Goal: Information Seeking & Learning: Learn about a topic

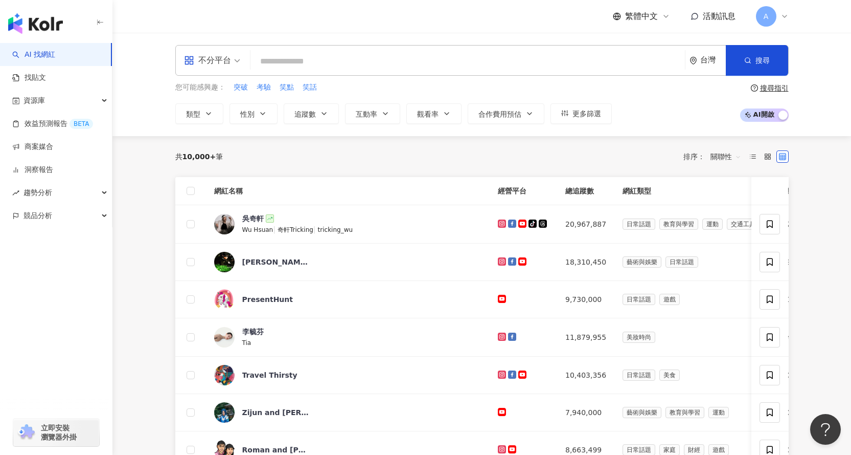
click at [306, 63] on input "search" at bounding box center [468, 61] width 426 height 19
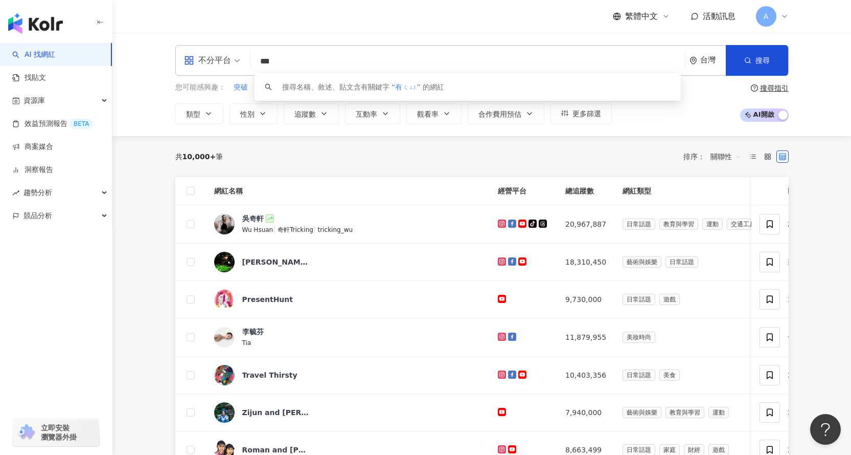
type input "**"
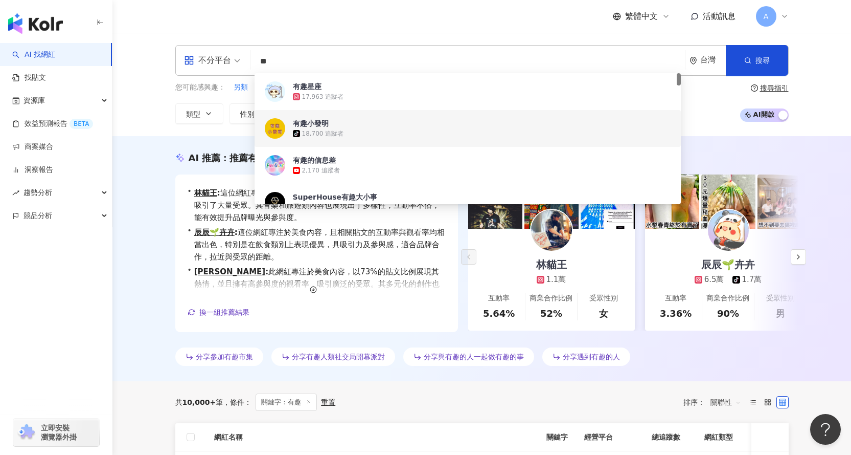
click at [130, 196] on div "AI 推薦 ： 推薦有趣市集的網紅 • 林貓王 : 這位網紅專注於藝術與娛樂領域，貼文互動率和觀看率表現優異，吸引了大量受眾。其音樂和旅遊類內容也展現出了多樣…" at bounding box center [481, 258] width 739 height 245
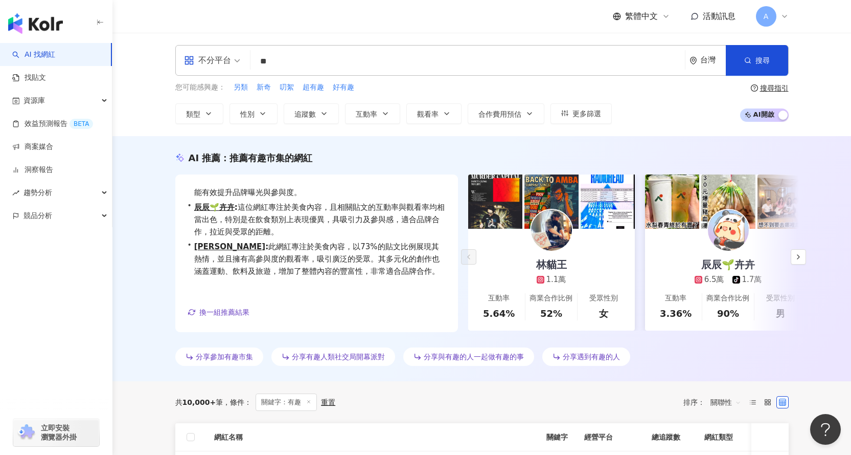
drag, startPoint x: 297, startPoint y: 59, endPoint x: 290, endPoint y: 61, distance: 7.0
click at [291, 60] on input "**" at bounding box center [468, 61] width 426 height 19
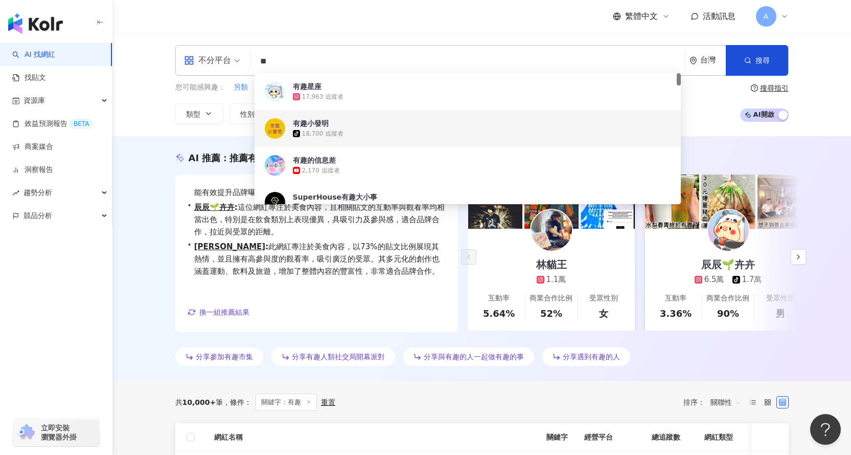
type input "*"
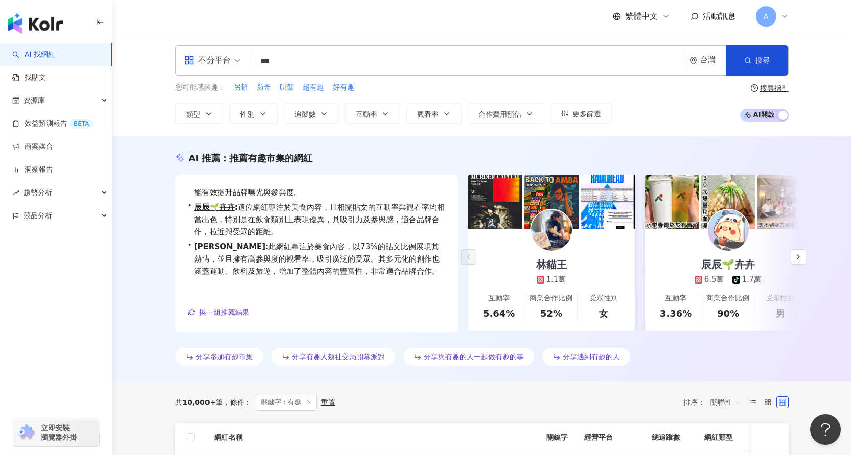
type input "***"
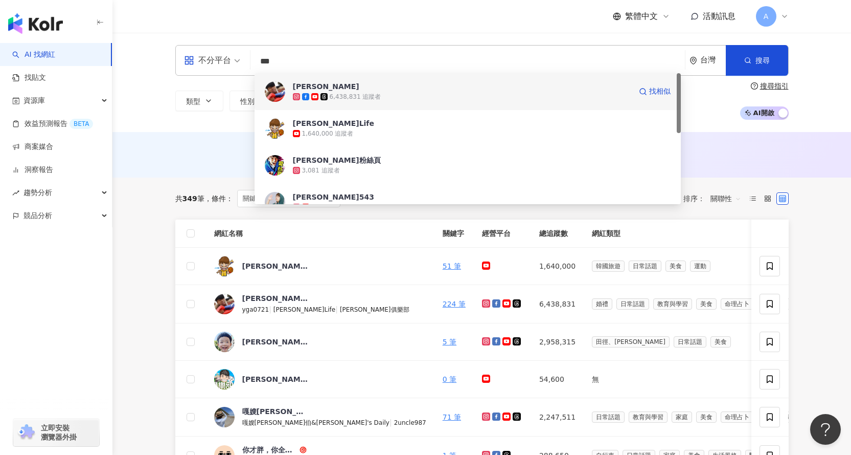
click at [419, 100] on div "6,438,831 追蹤者" at bounding box center [462, 97] width 338 height 10
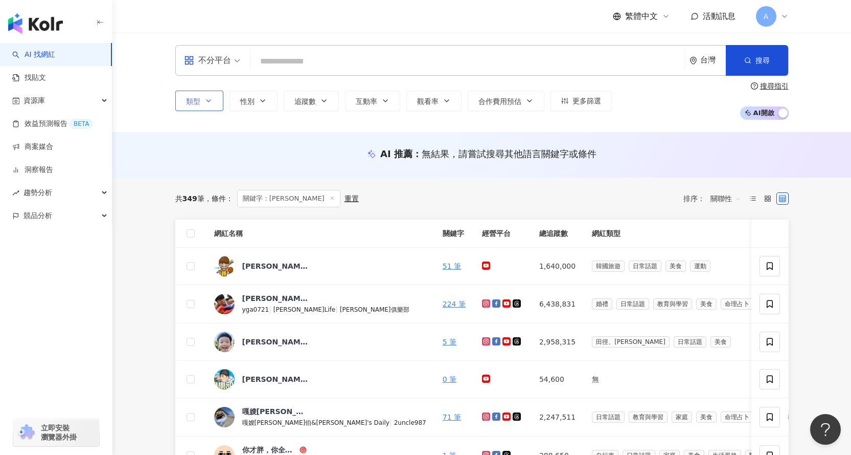
click at [209, 95] on button "類型" at bounding box center [199, 100] width 48 height 20
click at [215, 97] on button "類型" at bounding box center [199, 100] width 48 height 20
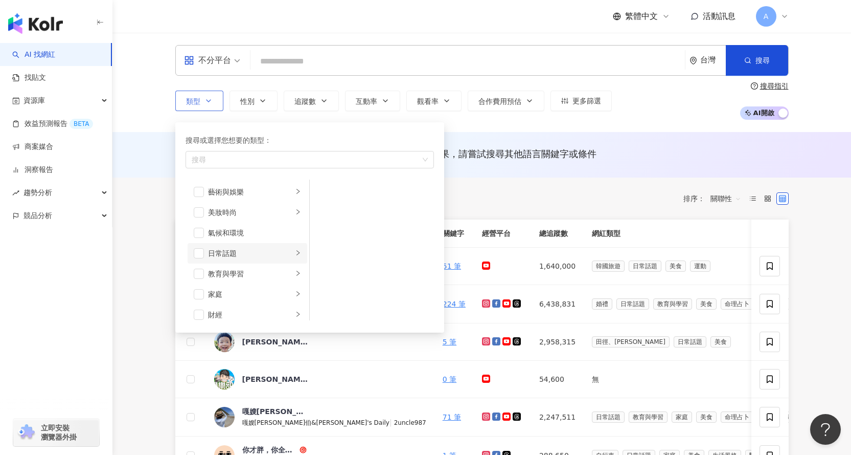
click at [206, 247] on li "日常話題" at bounding box center [248, 253] width 120 height 20
click at [198, 257] on span "button" at bounding box center [199, 253] width 10 height 10
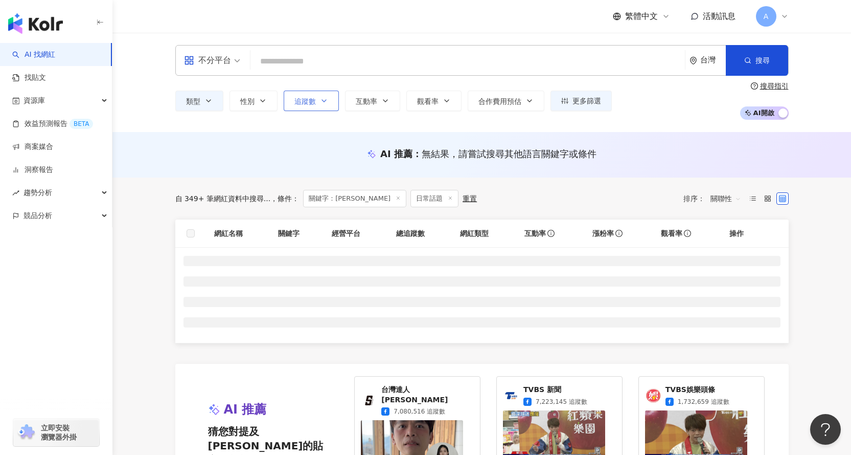
click at [332, 102] on button "追蹤數" at bounding box center [311, 100] width 55 height 20
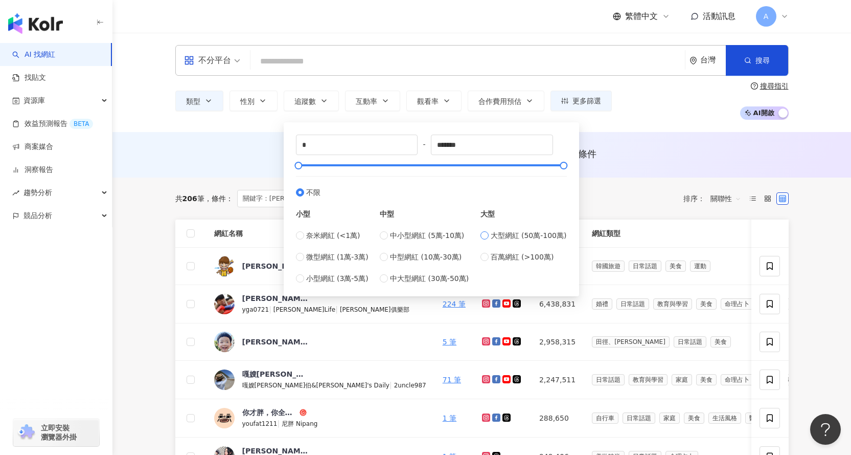
click at [494, 239] on label "大型網紅 (50萬-100萬)" at bounding box center [524, 235] width 86 height 11
type input "******"
type input "*******"
type input "*********"
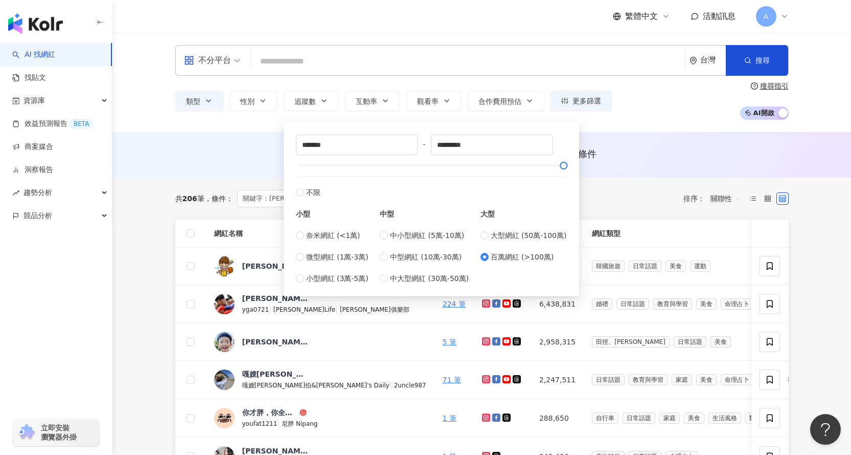
click at [700, 156] on div "AI 推薦 ： 無結果，請嘗試搜尋其他語言關鍵字或條件" at bounding box center [482, 153] width 614 height 13
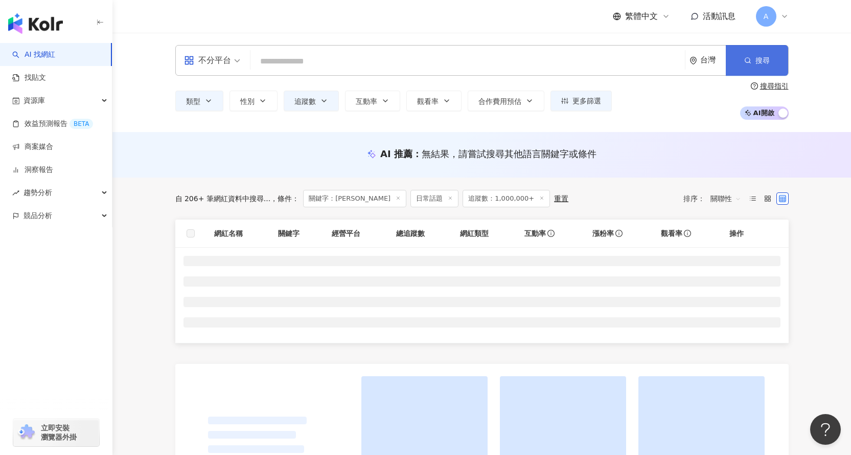
click at [764, 50] on button "搜尋" at bounding box center [757, 60] width 62 height 31
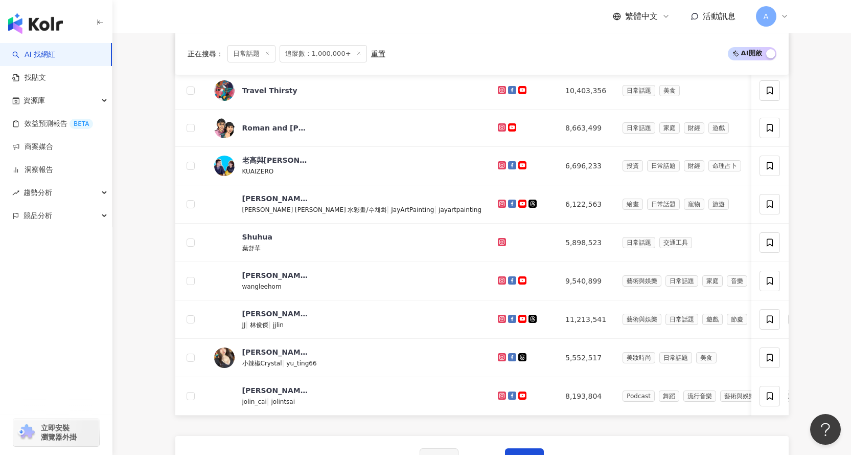
scroll to position [307, 0]
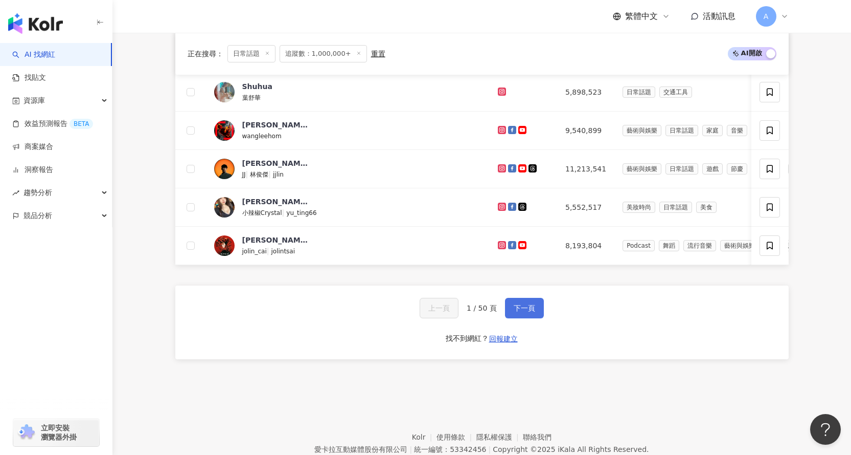
click at [525, 312] on span "下一頁" at bounding box center [524, 308] width 21 height 8
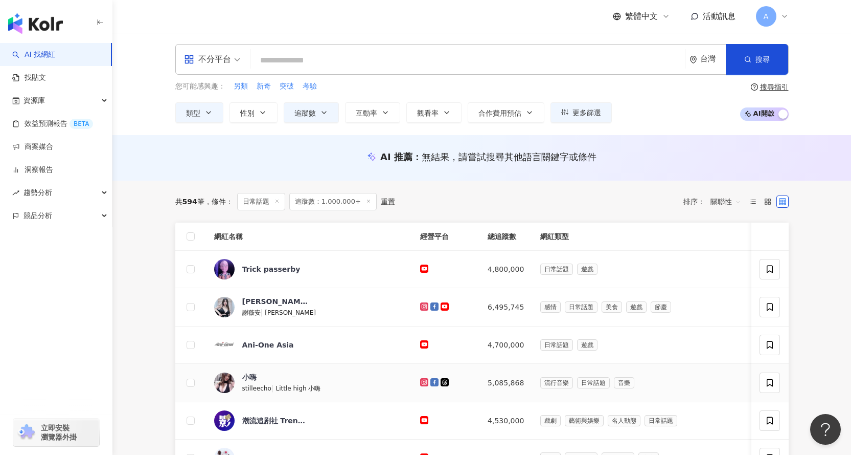
scroll to position [0, 0]
click at [271, 114] on button "性別" at bounding box center [254, 113] width 48 height 20
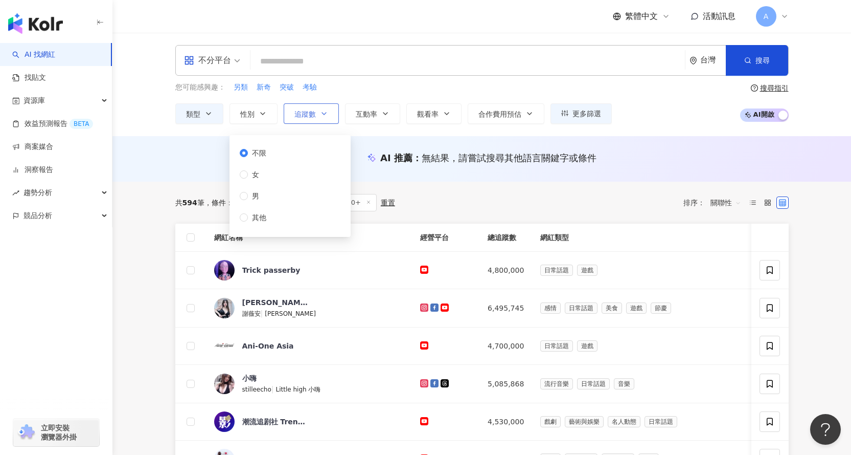
click at [329, 111] on button "追蹤數" at bounding box center [311, 113] width 55 height 20
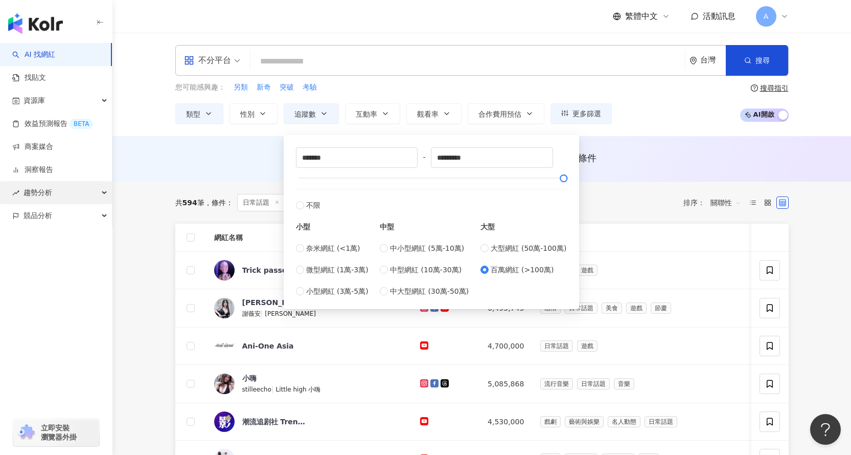
click at [107, 184] on div "趨勢分析" at bounding box center [56, 192] width 112 height 23
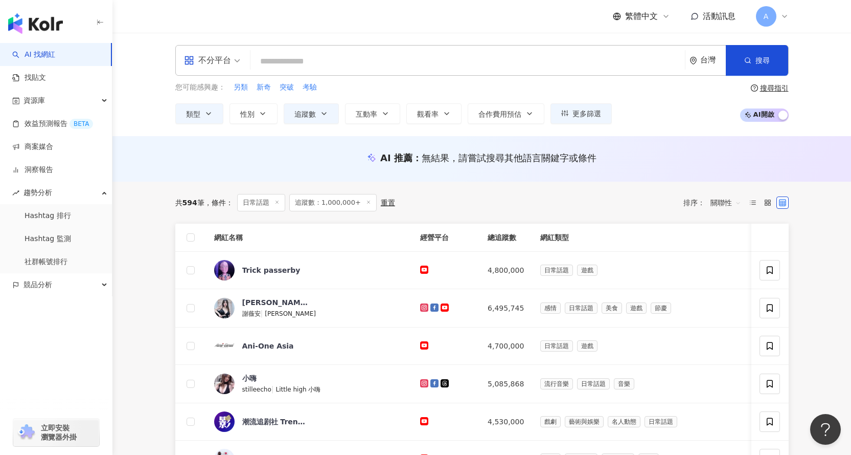
click at [235, 60] on span "不分平台" at bounding box center [212, 60] width 56 height 16
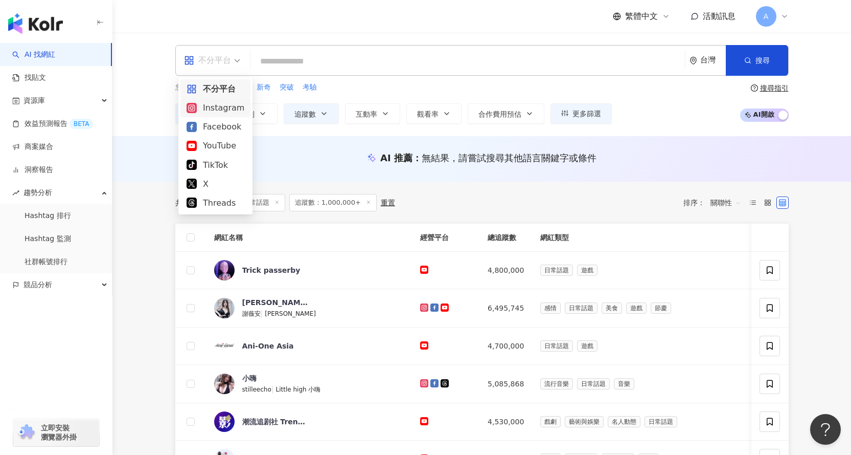
click at [232, 116] on div "Instagram" at bounding box center [215, 107] width 70 height 19
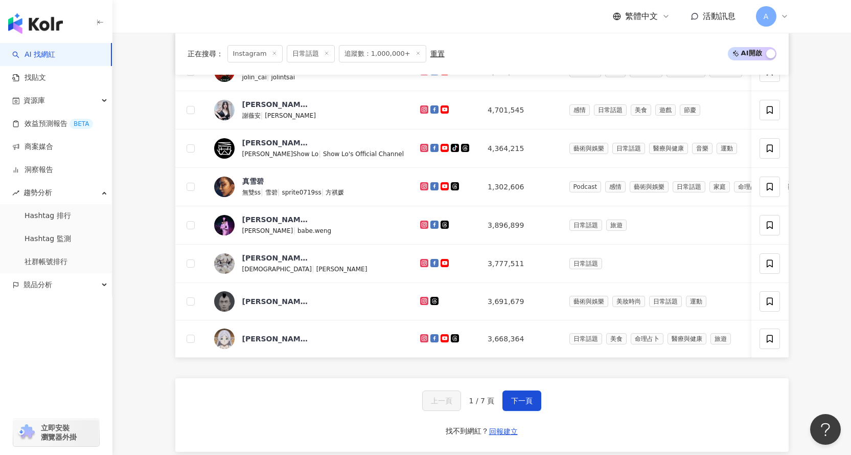
scroll to position [358, 0]
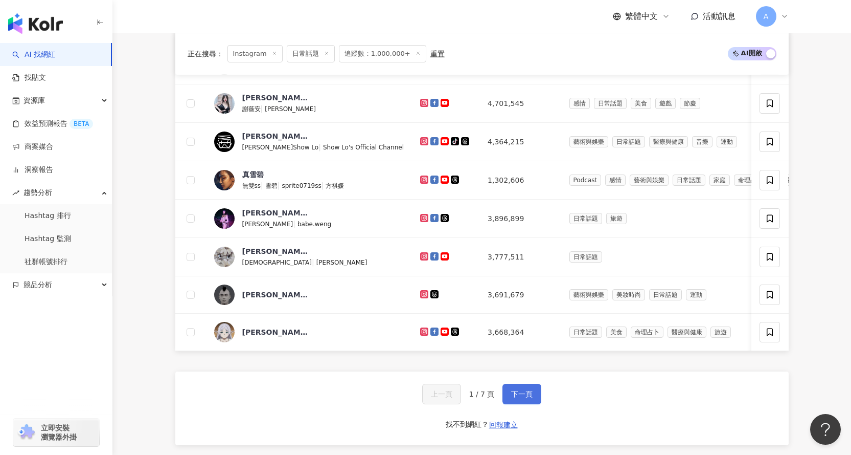
click at [517, 404] on button "下一頁" at bounding box center [522, 393] width 39 height 20
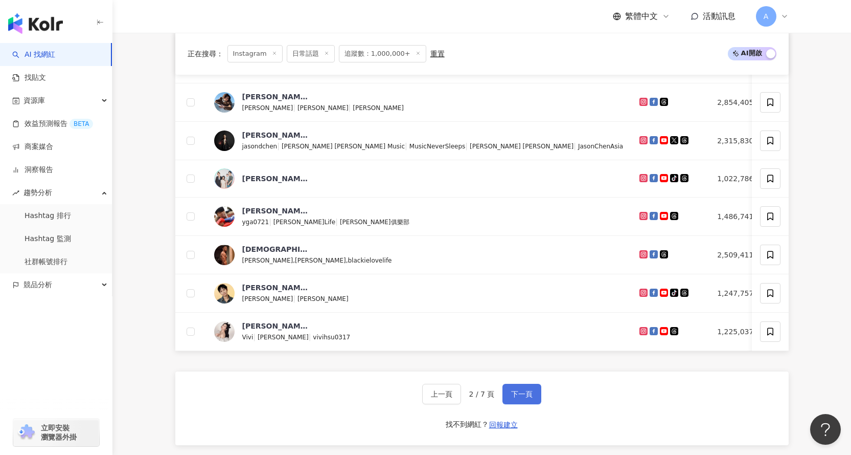
click at [525, 398] on span "下一頁" at bounding box center [521, 394] width 21 height 8
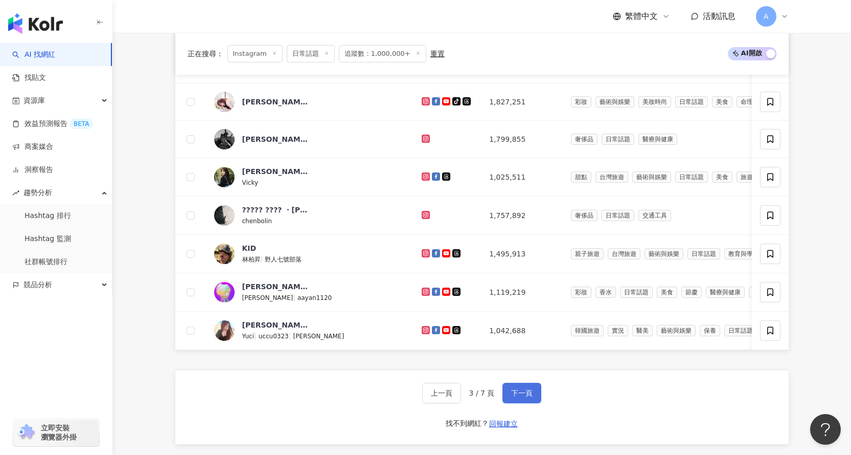
click at [532, 395] on button "下一頁" at bounding box center [522, 392] width 39 height 20
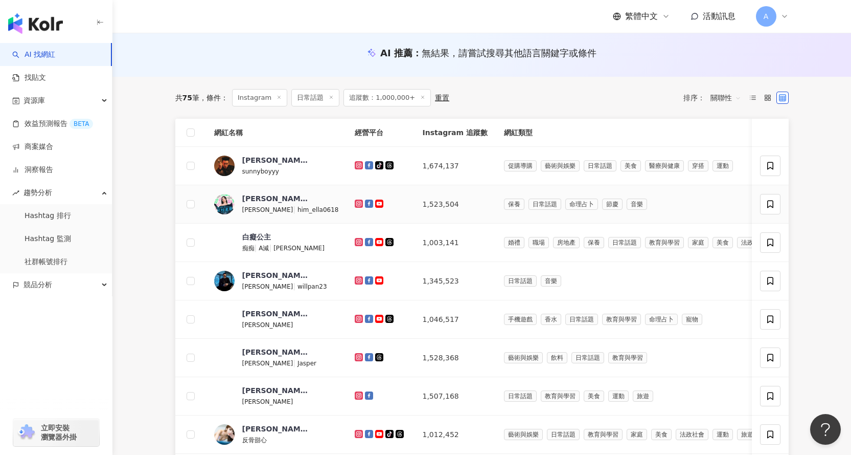
scroll to position [102, 0]
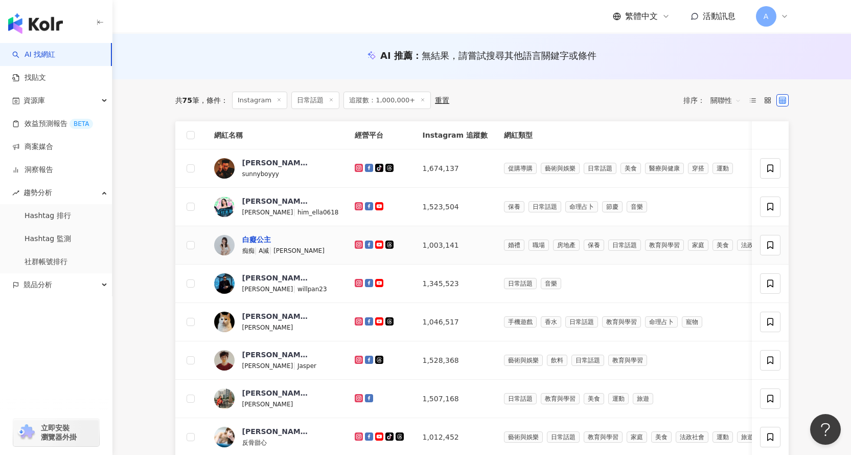
click at [259, 237] on div "白癡公主" at bounding box center [256, 239] width 29 height 10
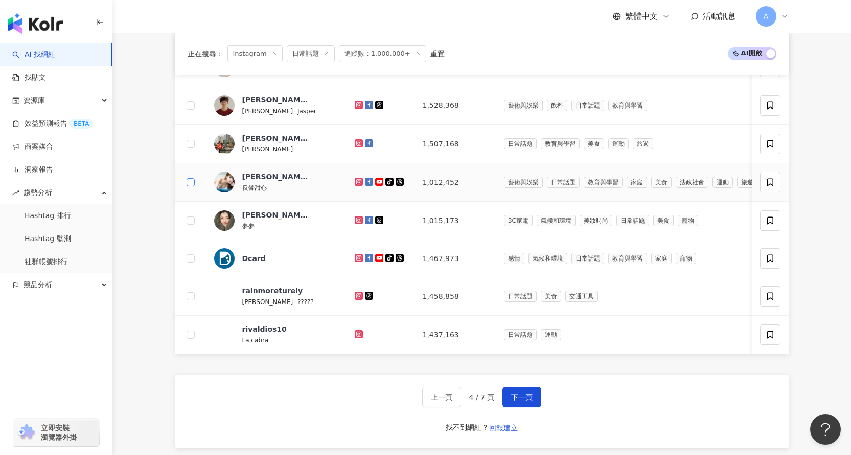
scroll to position [358, 0]
click at [526, 399] on span "下一頁" at bounding box center [521, 396] width 21 height 8
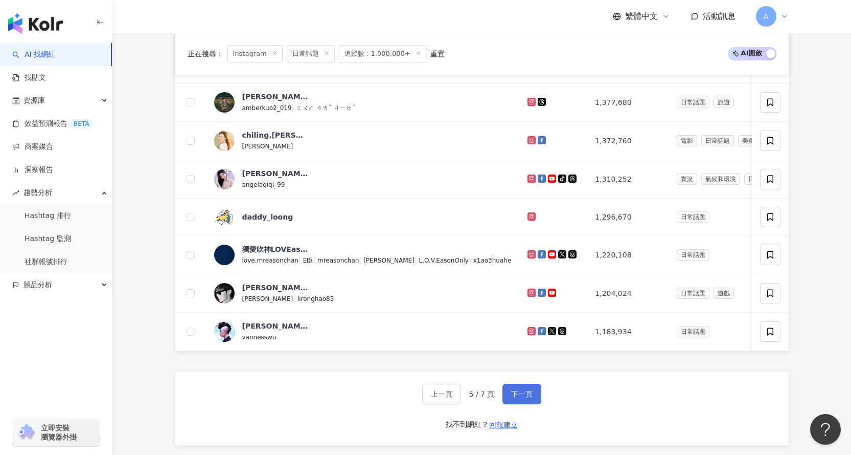
click at [512, 398] on span "下一頁" at bounding box center [521, 394] width 21 height 8
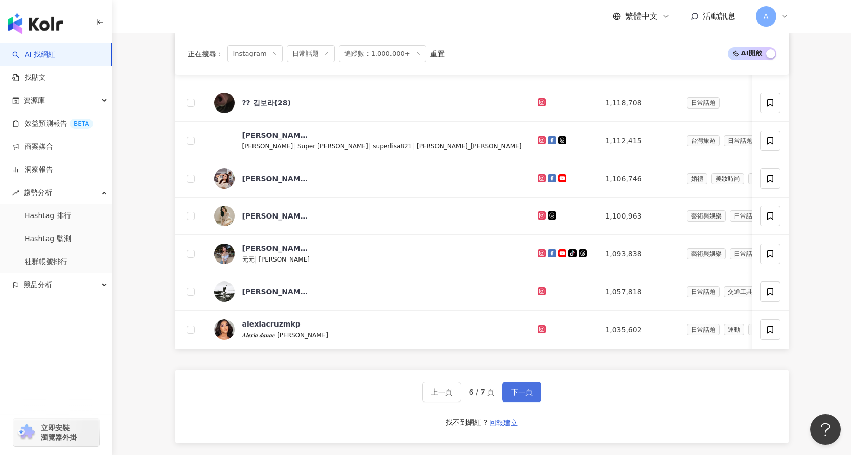
click at [521, 394] on span "下一頁" at bounding box center [521, 392] width 21 height 8
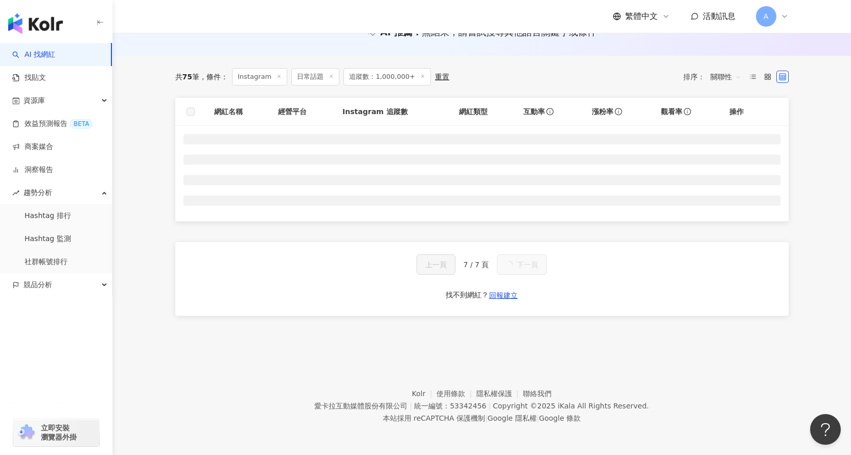
scroll to position [153, 0]
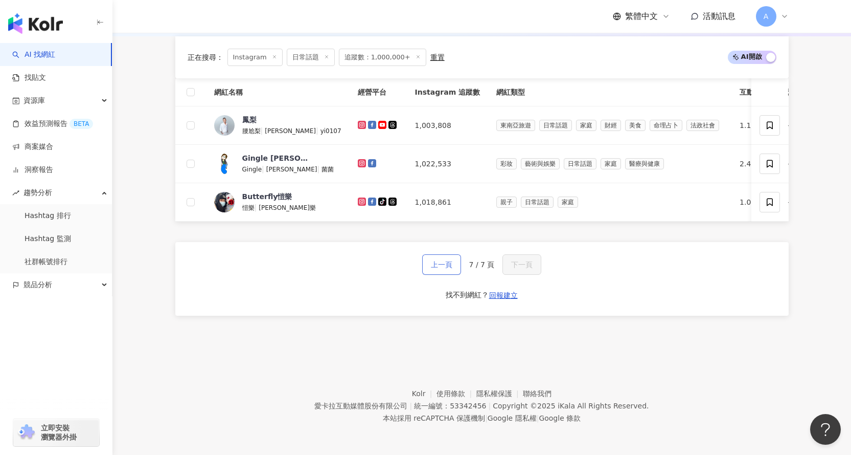
click at [436, 266] on span "上一頁" at bounding box center [441, 264] width 21 height 8
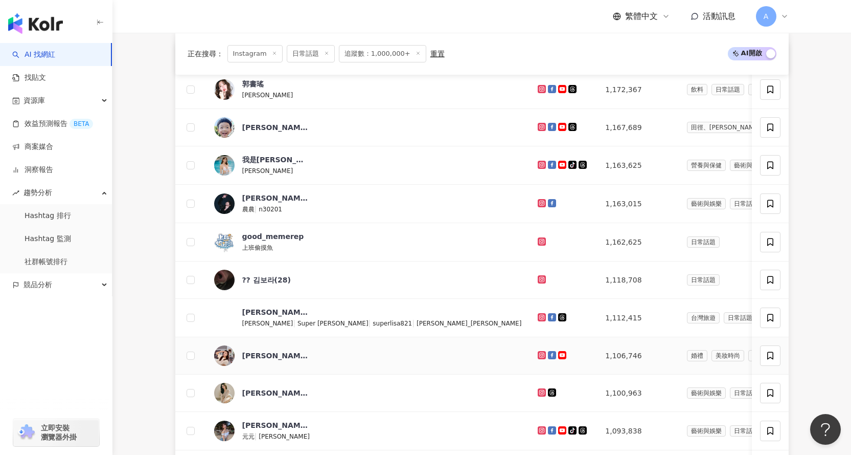
scroll to position [204, 0]
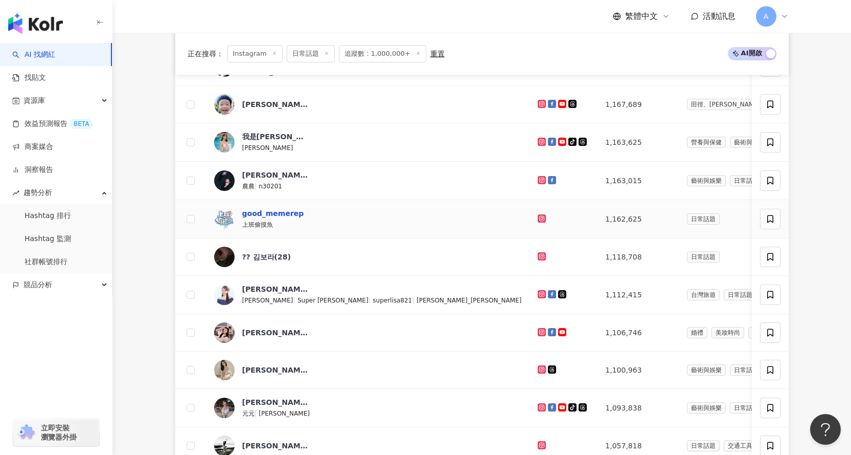
click at [277, 215] on div "good_memerep" at bounding box center [273, 213] width 62 height 10
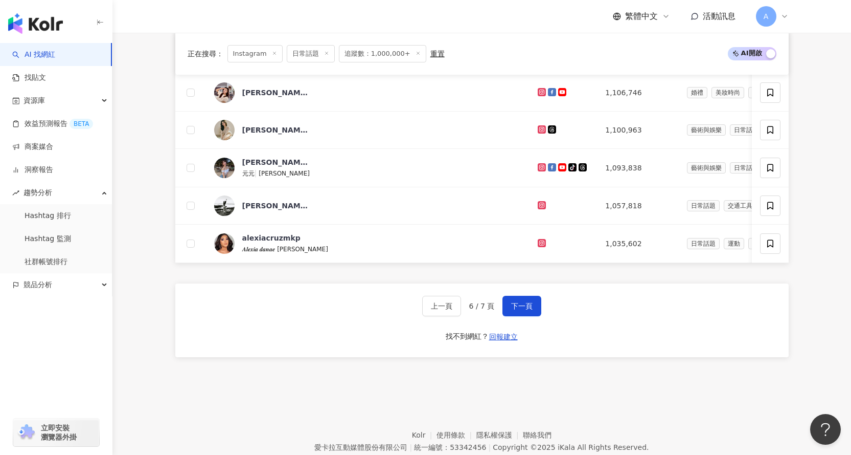
scroll to position [493, 0]
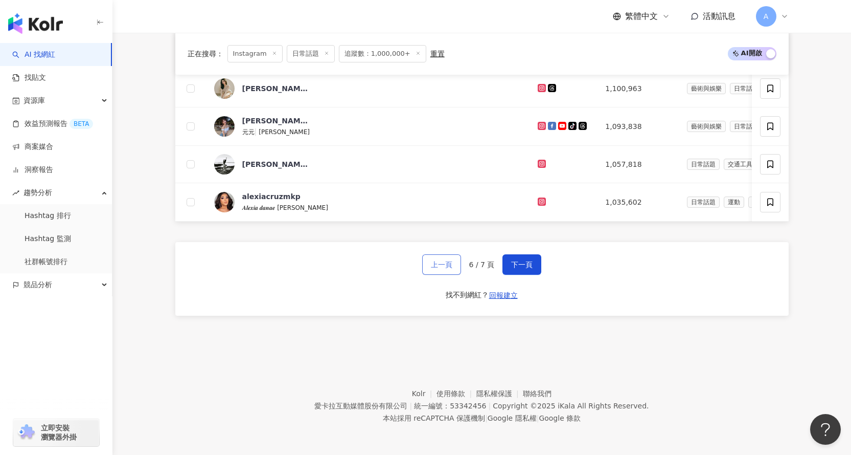
click at [443, 265] on span "上一頁" at bounding box center [441, 264] width 21 height 8
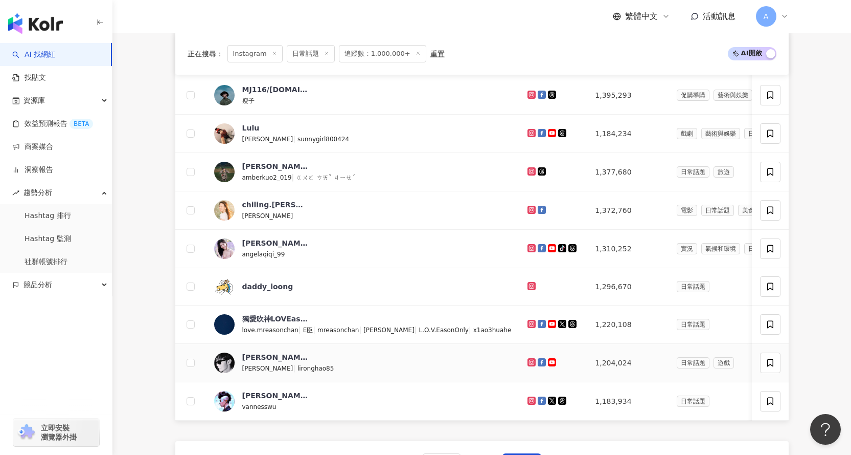
scroll to position [442, 0]
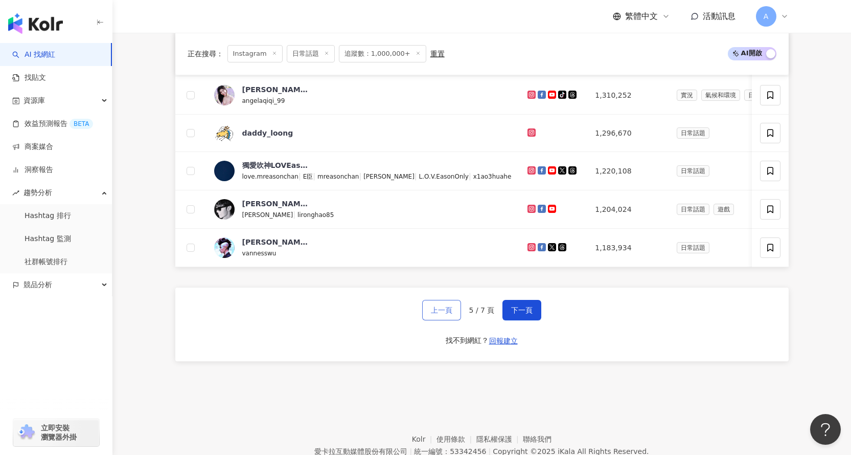
click at [442, 314] on span "上一頁" at bounding box center [441, 310] width 21 height 8
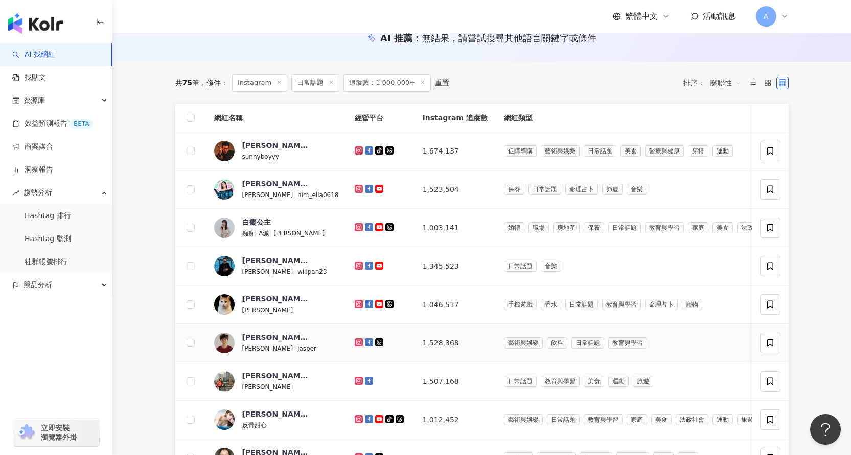
scroll to position [0, 0]
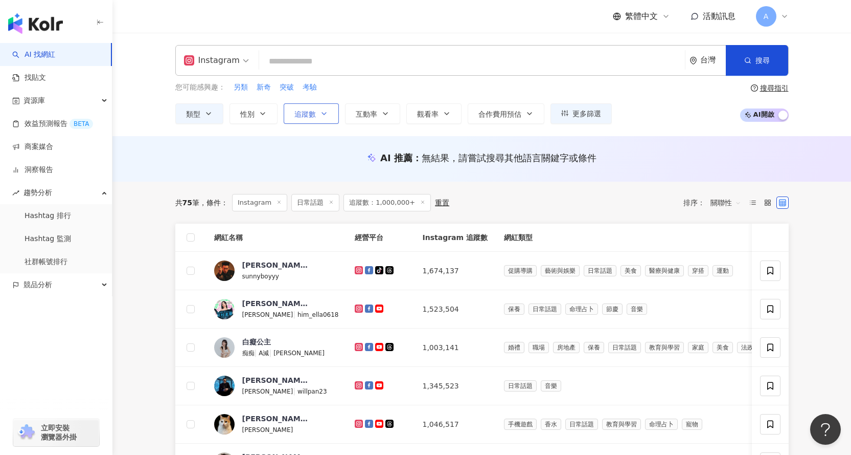
click at [325, 110] on icon "button" at bounding box center [324, 113] width 8 height 8
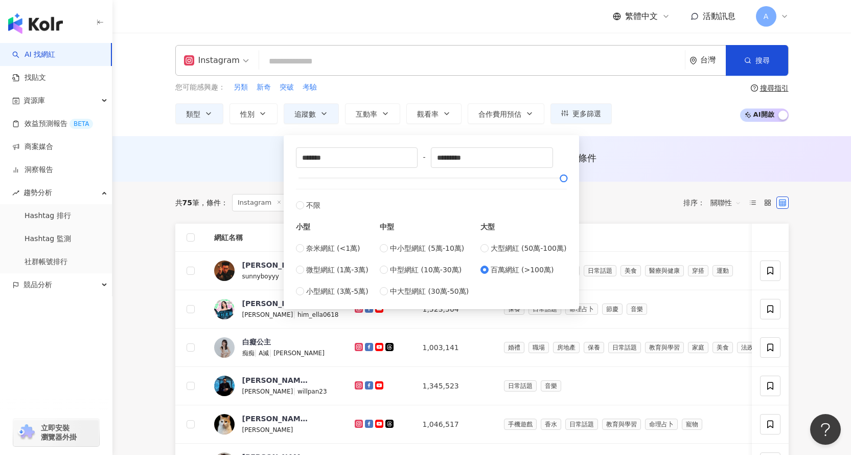
click at [484, 245] on div "小型 奈米網紅 (<1萬) 微型網紅 (1萬-3萬) 小型網紅 (3萬-5萬) 中型 中小型網紅 (5萬-10萬) 中型網紅 (10萬-30萬) 中大型網紅 …" at bounding box center [431, 254] width 271 height 86
type input "******"
click at [668, 165] on div "AI 推薦 ： 無結果，請嘗試搜尋其他語言關鍵字或條件" at bounding box center [482, 160] width 654 height 19
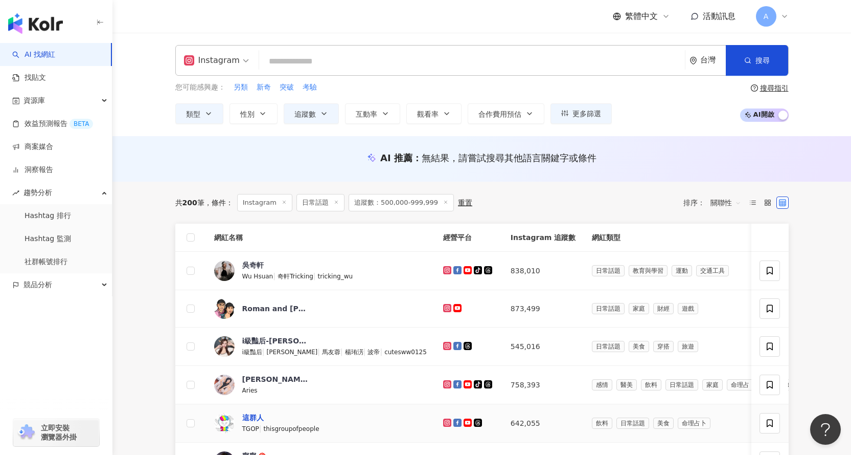
click at [257, 416] on div "這群人" at bounding box center [252, 417] width 21 height 10
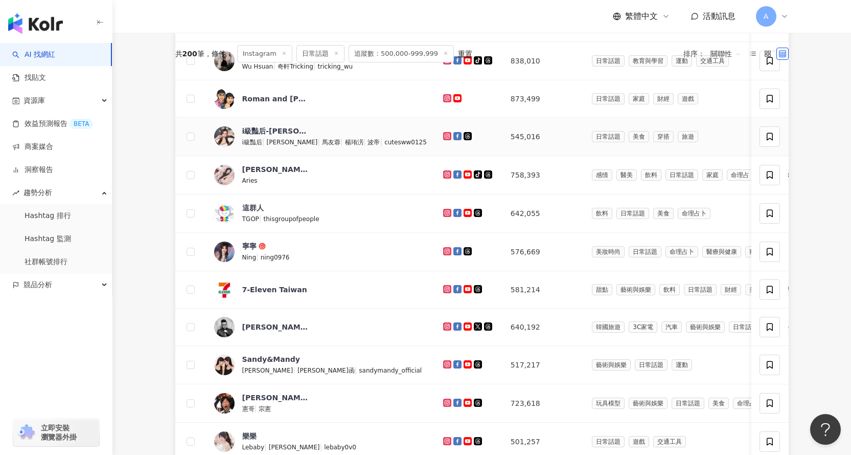
scroll to position [358, 0]
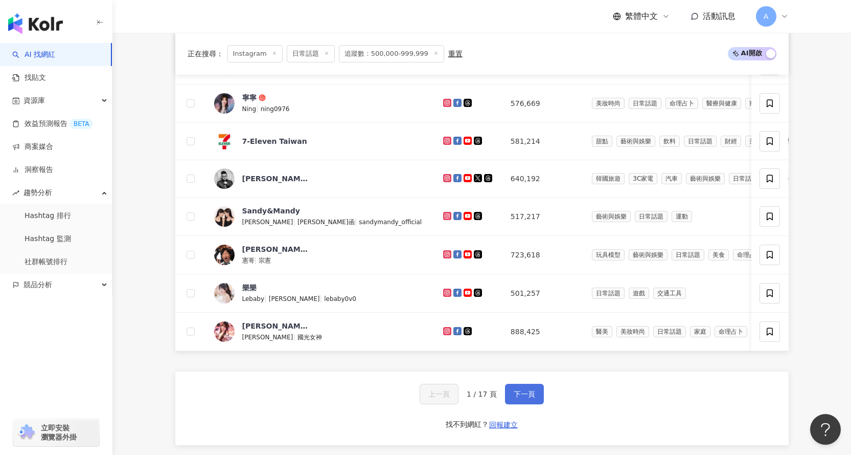
click at [524, 396] on span "下一頁" at bounding box center [524, 394] width 21 height 8
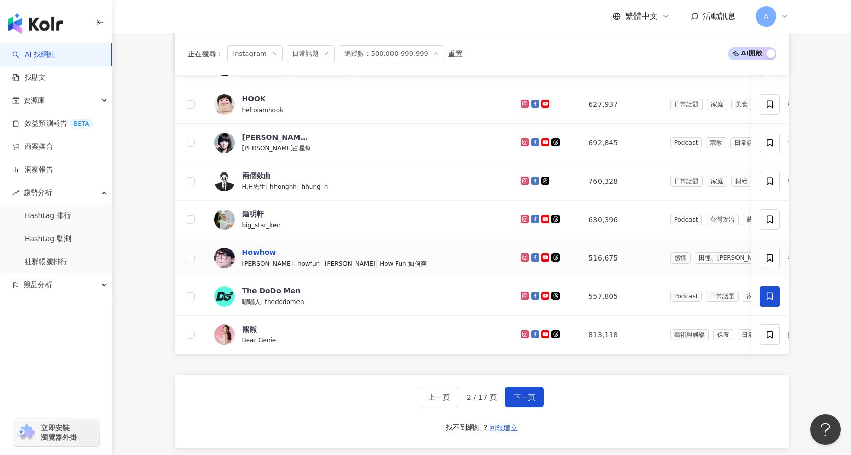
click at [264, 253] on div "Howhow" at bounding box center [259, 252] width 34 height 10
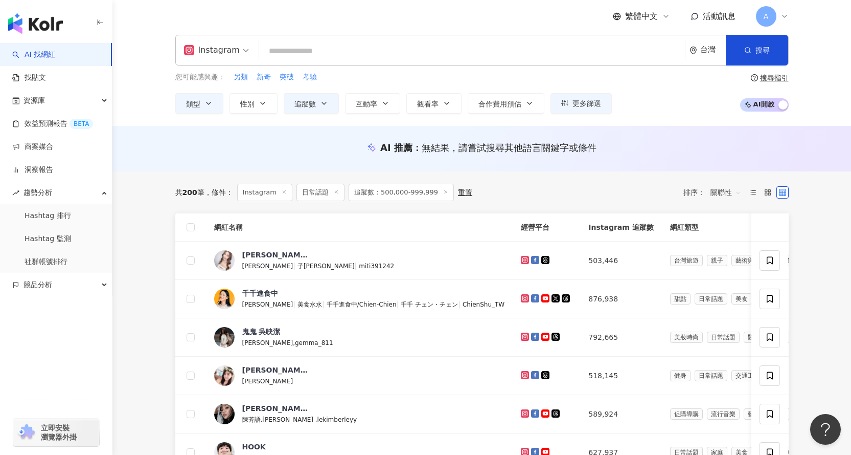
scroll to position [0, 0]
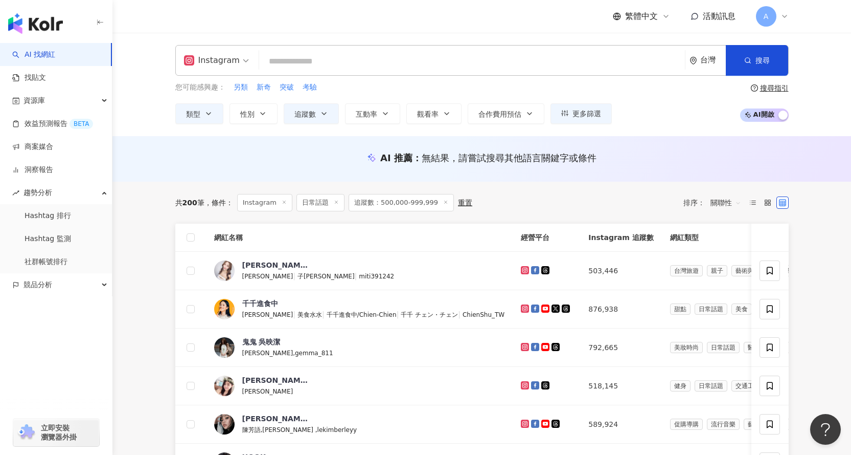
click at [286, 59] on input "search" at bounding box center [472, 61] width 418 height 19
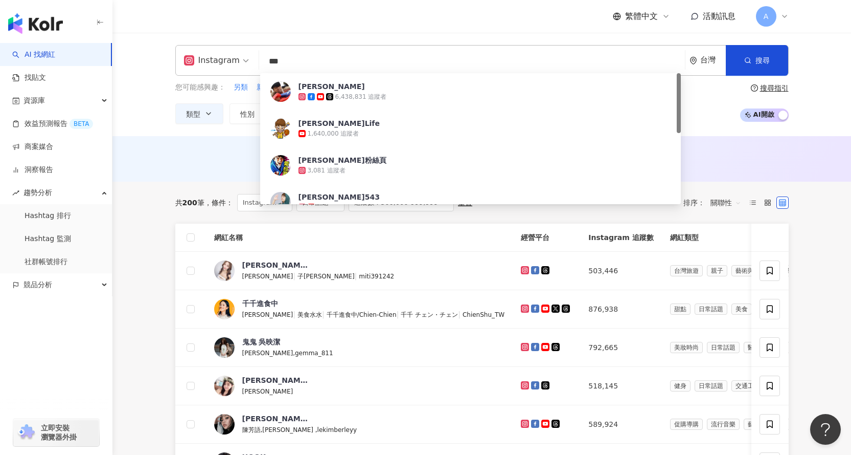
type input "**"
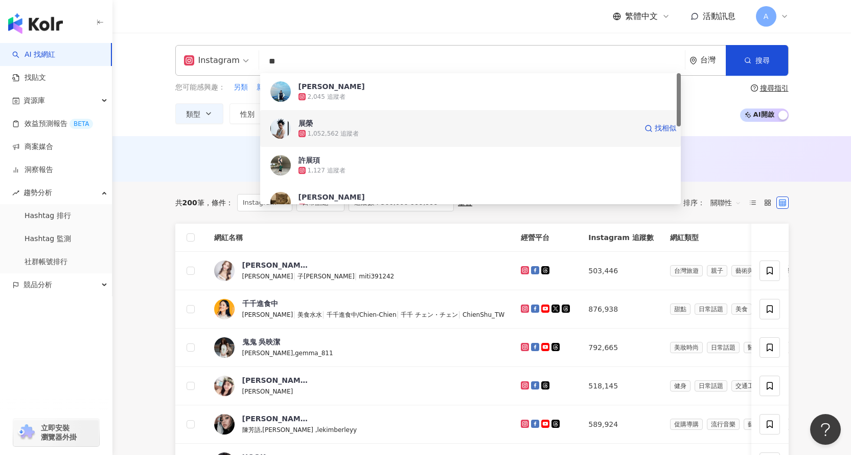
click at [389, 127] on span "展榮" at bounding box center [468, 123] width 338 height 10
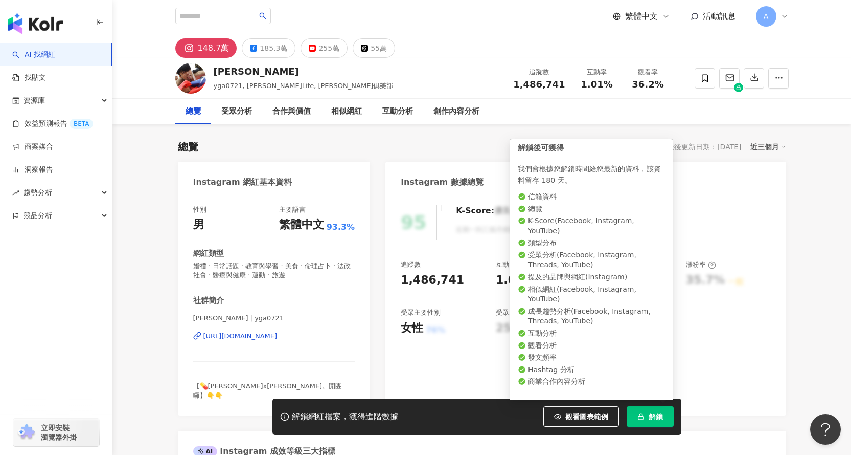
drag, startPoint x: 645, startPoint y: 419, endPoint x: 656, endPoint y: 395, distance: 26.5
click at [656, 395] on body "AI 找網紅 找貼文 資源庫 效益預測報告 BETA 商案媒合 洞察報告 趨勢分析 競品分析 立即安裝 瀏覽器外掛 繁體中文 活動訊息 A 148.7萬 18…" at bounding box center [425, 227] width 851 height 455
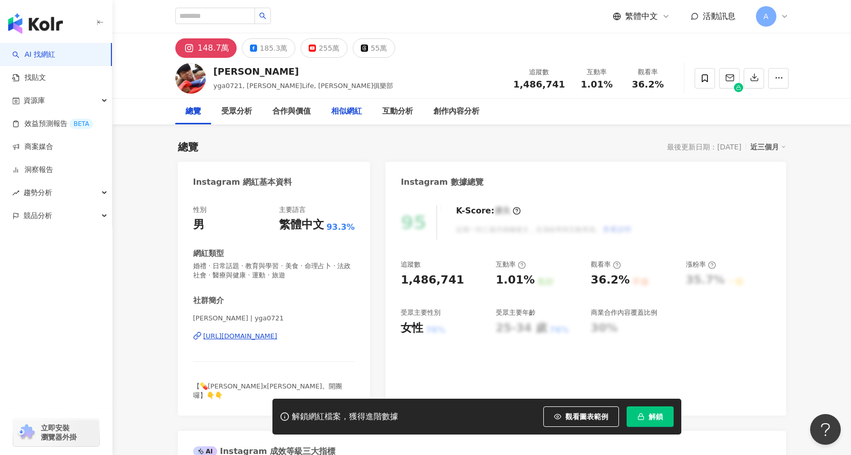
click at [348, 113] on div "相似網紅" at bounding box center [346, 111] width 31 height 12
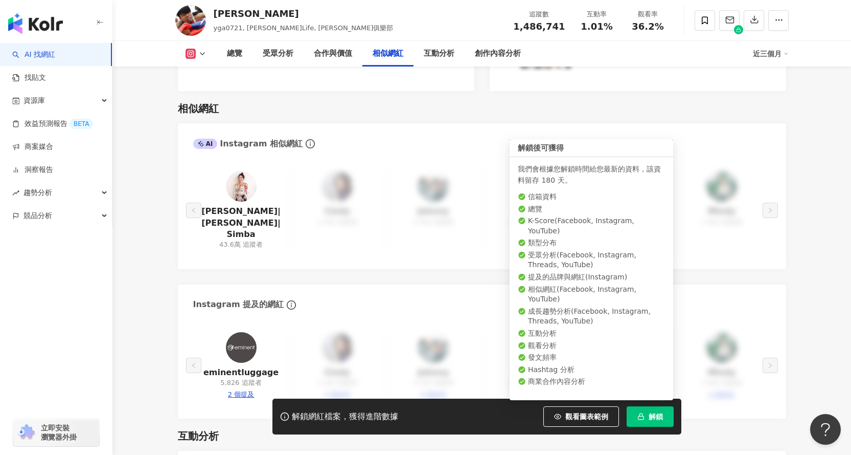
click at [652, 414] on span "解鎖" at bounding box center [656, 416] width 14 height 8
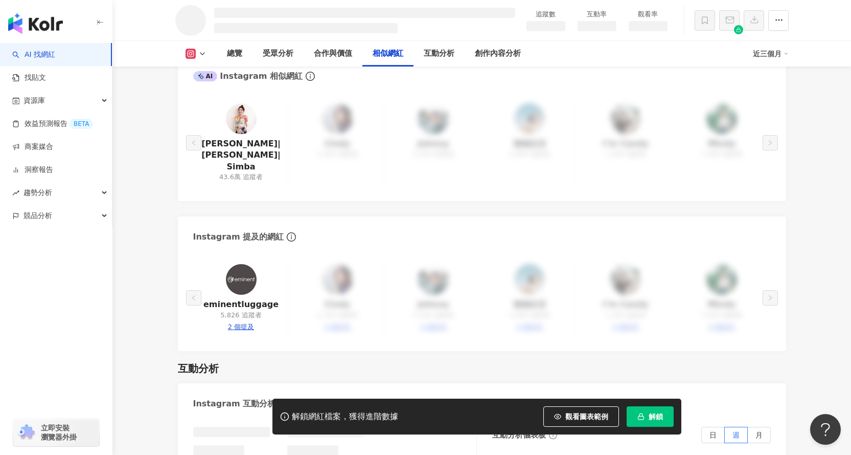
scroll to position [1445, 0]
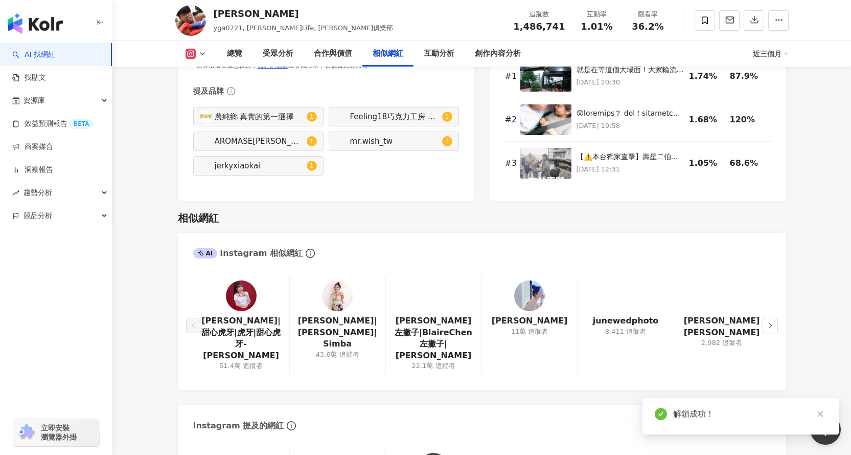
scroll to position [1656, 0]
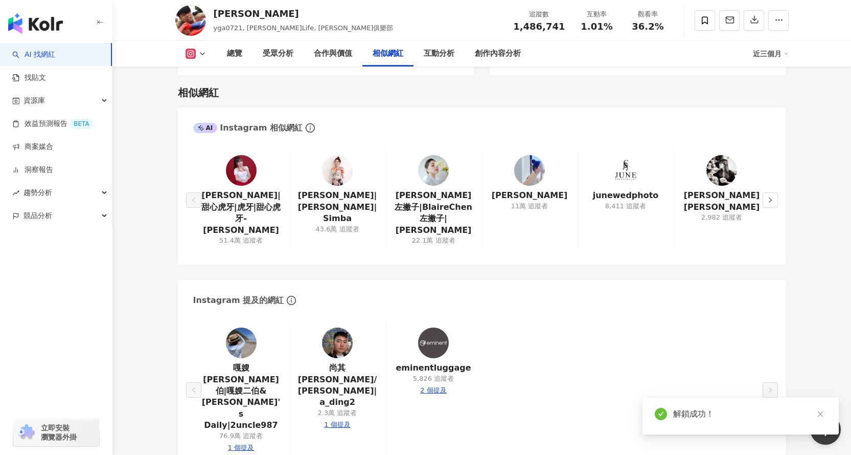
click at [838, 243] on main "148.7萬 185.3萬 255萬 55萬 蔡阿嘎 yga0721, 蔡阿嘎Life, 蔡阿嘎俱樂部 追蹤數 1,486,741 互動率 1.01% 觀看率…" at bounding box center [481, 328] width 739 height 3902
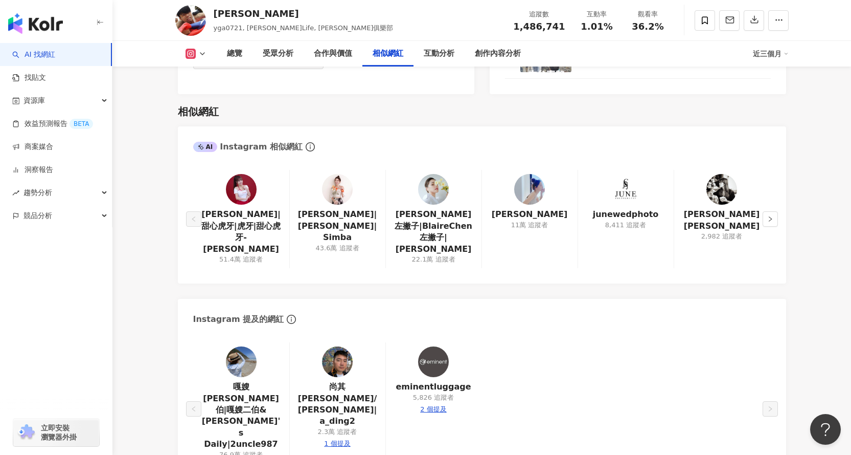
scroll to position [1708, 0]
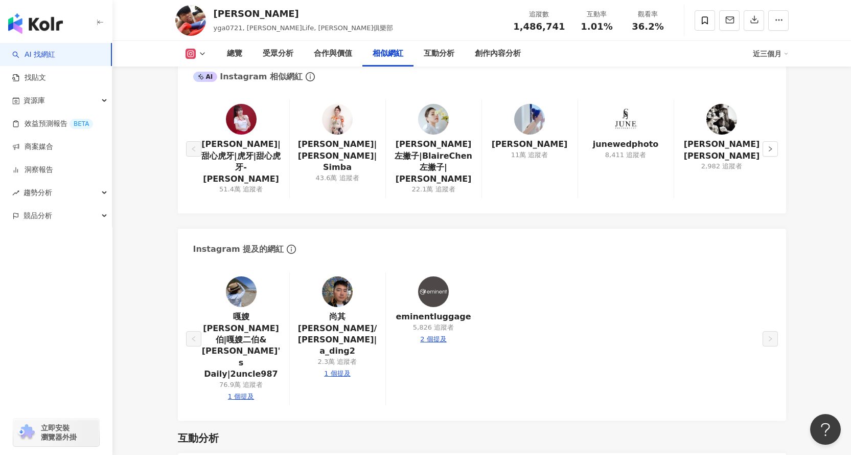
click at [825, 292] on main "148.7萬 185.3萬 255萬 55萬 蔡阿嘎 yga0721, 蔡阿嘎Life, 蔡阿嘎俱樂部 追蹤數 1,486,741 互動率 1.01% 觀看率…" at bounding box center [481, 277] width 739 height 3902
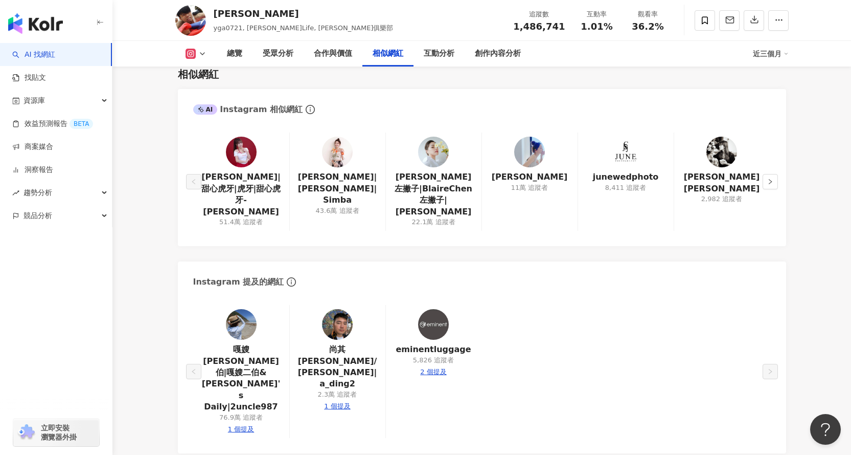
scroll to position [1656, 0]
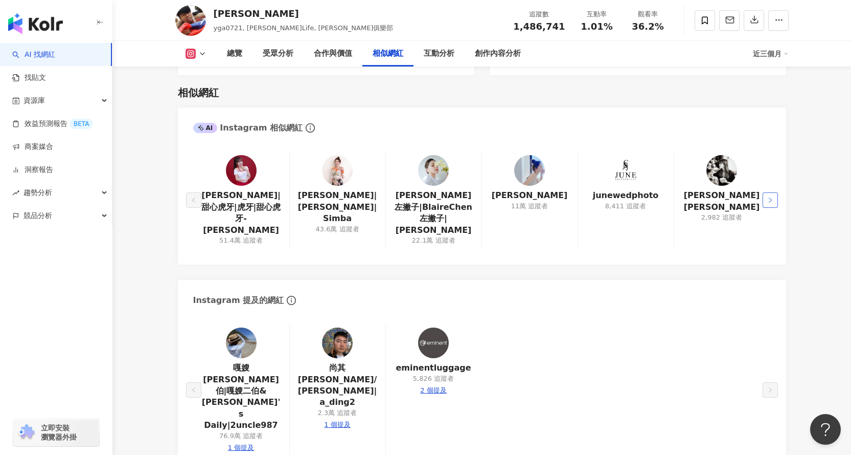
click at [766, 192] on button "button" at bounding box center [770, 199] width 15 height 15
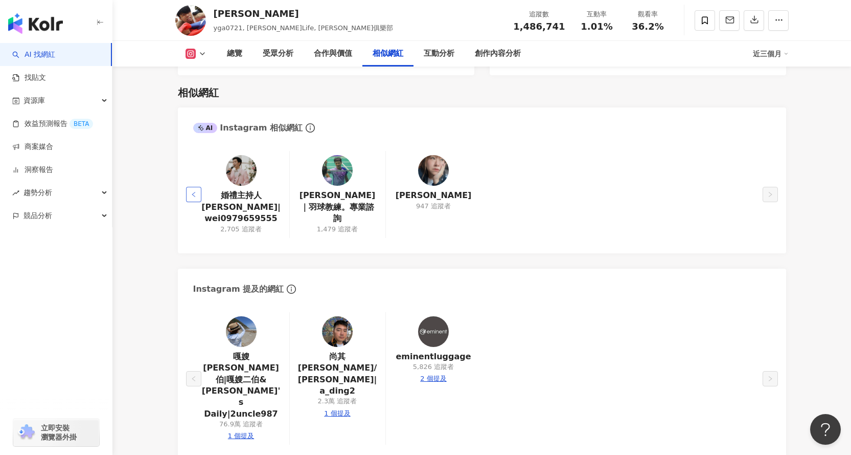
click at [195, 190] on button "button" at bounding box center [193, 194] width 15 height 15
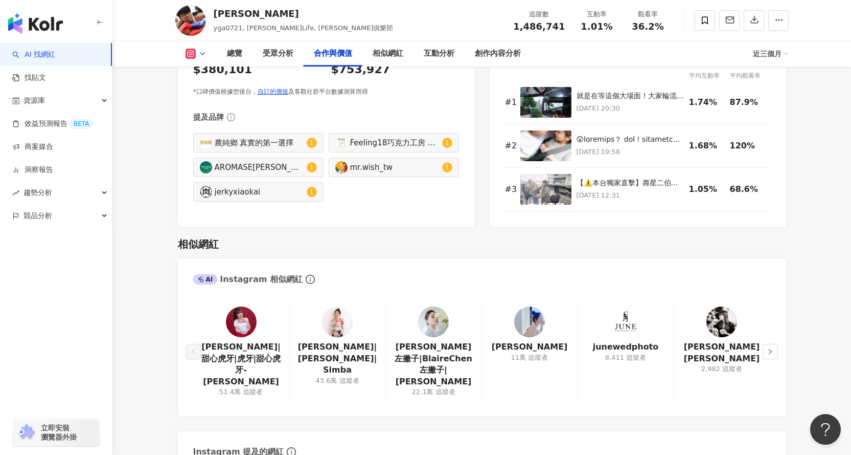
scroll to position [1605, 0]
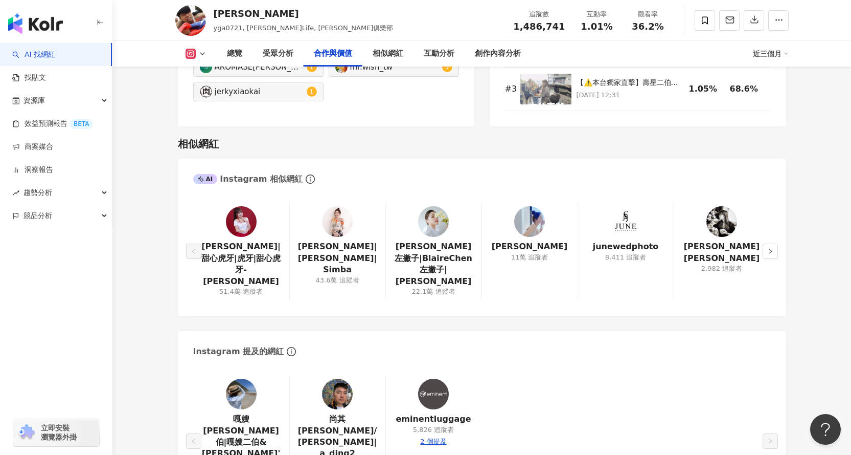
click at [828, 355] on main "148.7萬 185.3萬 255萬 55萬 蔡阿嘎 yga0721, 蔡阿嘎Life, 蔡阿嘎俱樂部 追蹤數 1,486,741 互動率 1.01% 觀看率…" at bounding box center [481, 379] width 739 height 3902
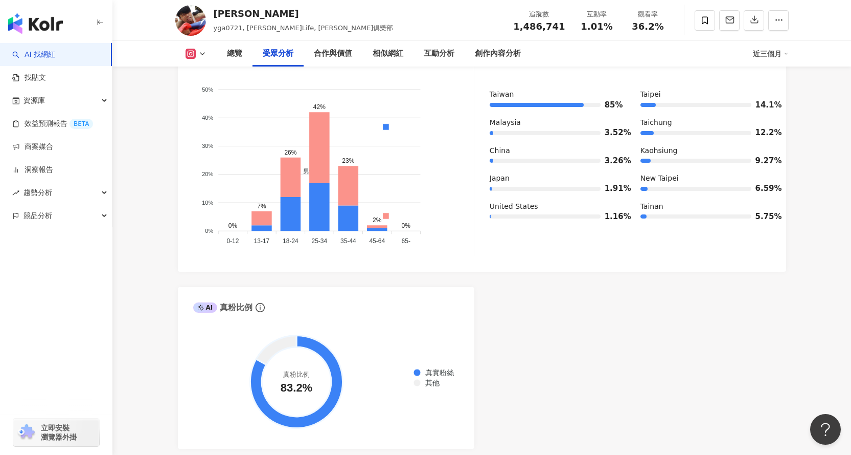
scroll to position [992, 0]
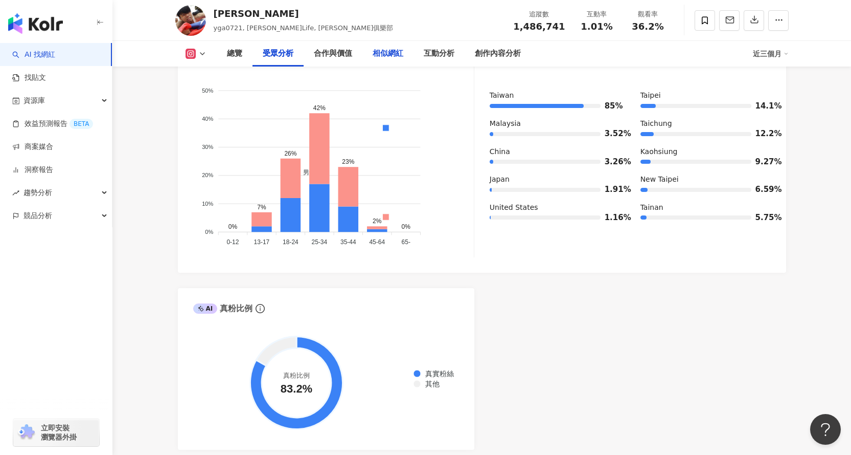
click at [385, 56] on div "相似網紅" at bounding box center [388, 54] width 31 height 12
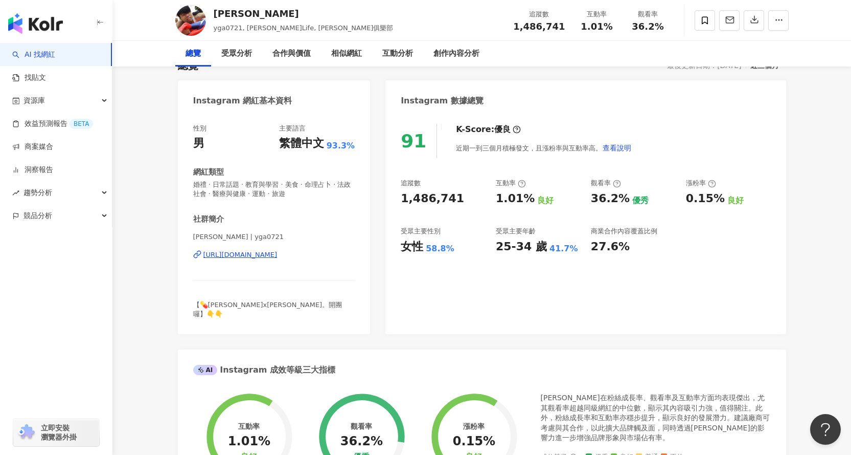
scroll to position [0, 0]
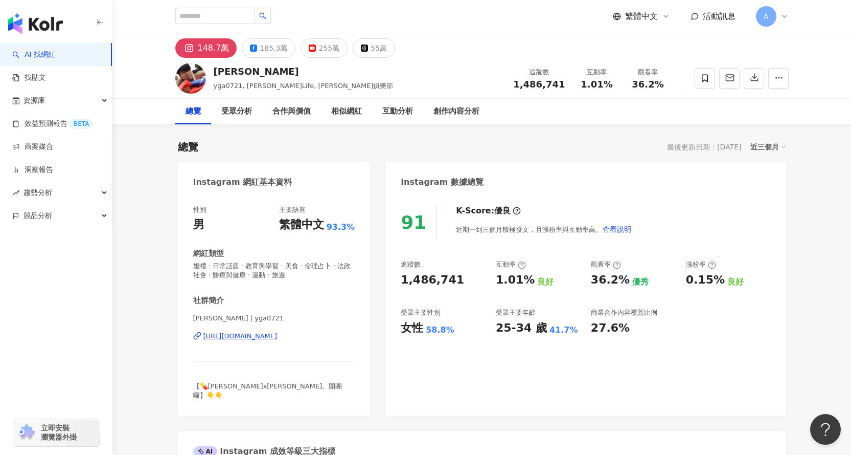
click at [349, 110] on div "相似網紅" at bounding box center [346, 111] width 31 height 12
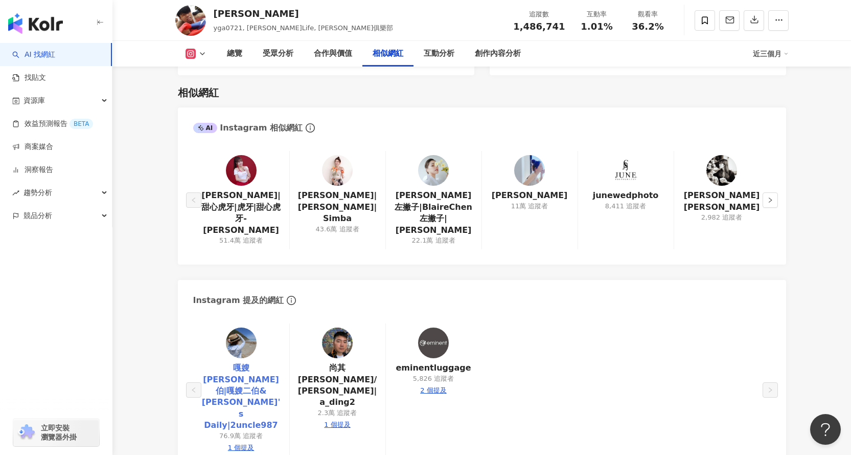
click at [244, 362] on link "嘎嫂二伯|嘎嫂二伯&蔡波能's Daily|2uncle987" at bounding box center [241, 396] width 80 height 69
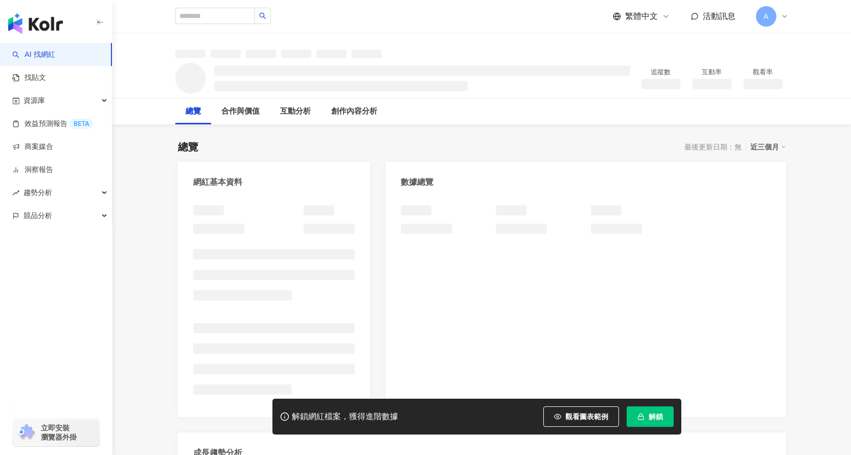
click at [659, 415] on span "解鎖" at bounding box center [656, 416] width 14 height 8
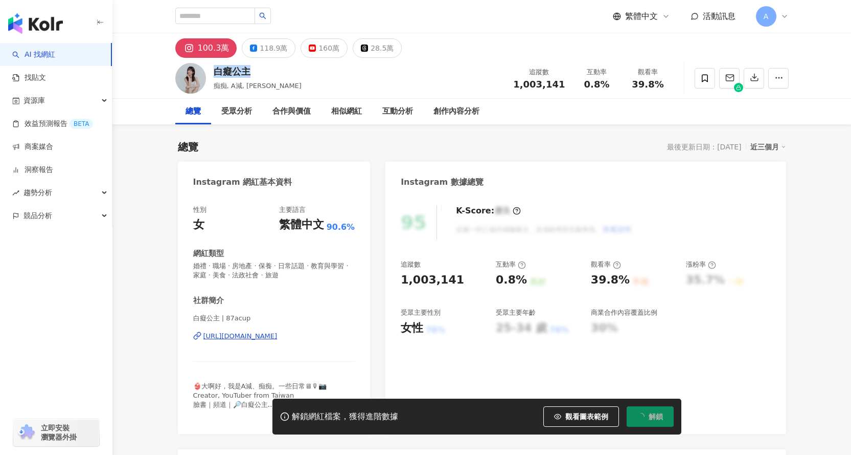
click at [210, 65] on div "白癡公主 痴痴, A減, 王美 追蹤數 1,003,141 互動率 0.8% 觀看率 39.8%" at bounding box center [482, 78] width 654 height 40
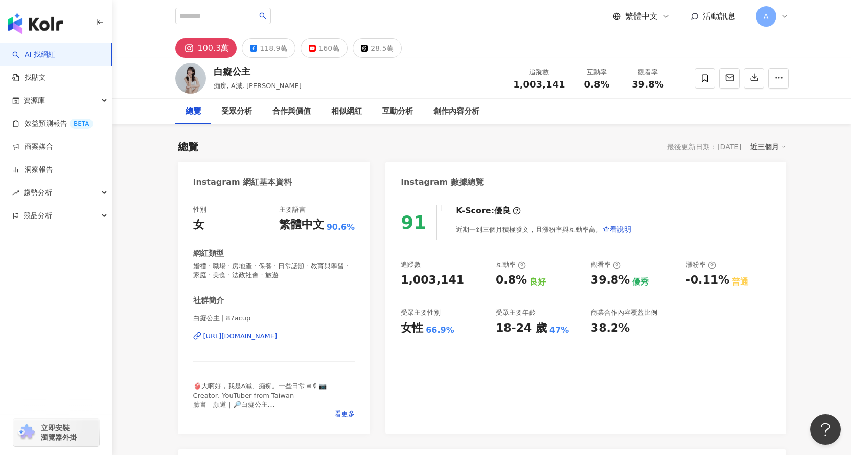
drag, startPoint x: 829, startPoint y: 218, endPoint x: 791, endPoint y: 179, distance: 53.5
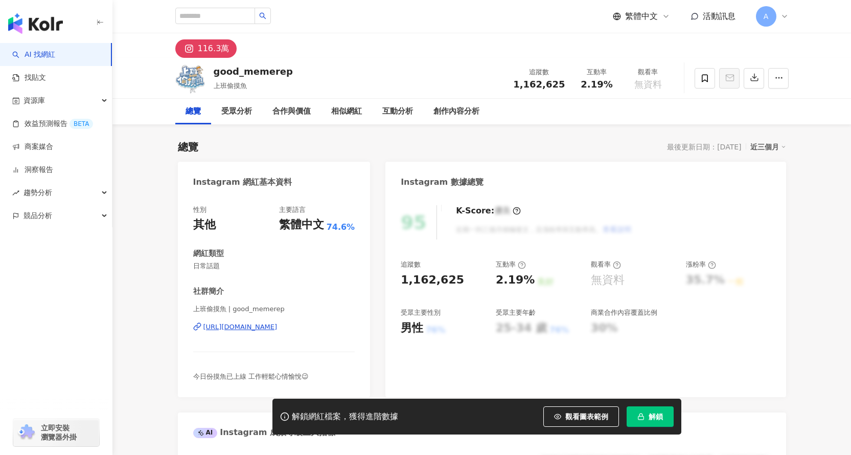
click at [261, 326] on div "[URL][DOMAIN_NAME]" at bounding box center [240, 326] width 74 height 9
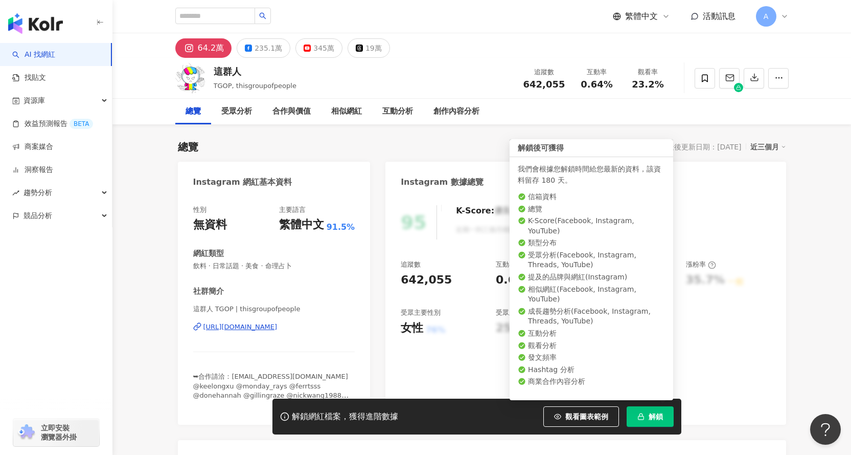
click at [647, 418] on button "解鎖" at bounding box center [650, 416] width 47 height 20
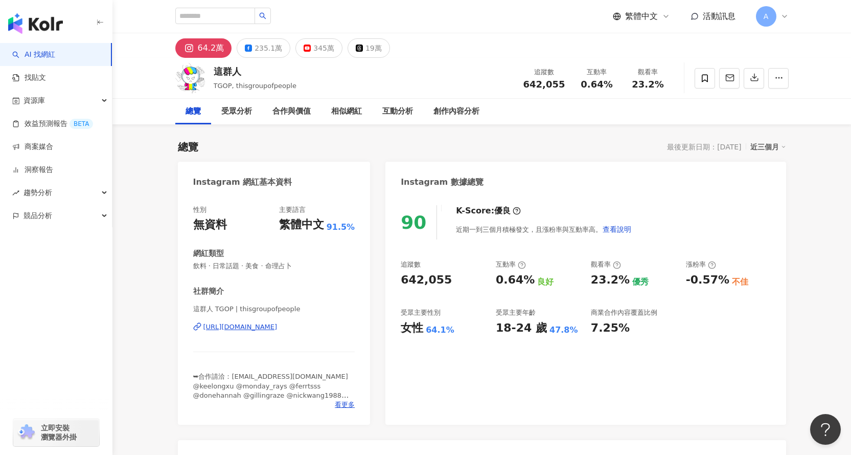
click at [593, 419] on div "90 K-Score : 優良 近期一到三個月積極發文，且漲粉率與互動率高。 查看說明 追蹤數 642,055 互動率 0.64% 良好 觀看率 23.2% …" at bounding box center [585, 310] width 400 height 230
drag, startPoint x: 248, startPoint y: 72, endPoint x: 209, endPoint y: 74, distance: 39.4
click at [209, 74] on div "這群人 TGOP, thisgroupofpeople 追蹤數 642,055 互動率 0.64% 觀看率 23.2%" at bounding box center [482, 78] width 654 height 40
copy div "這群人"
click at [668, 410] on div "90 K-Score : 優良 近期一到三個月積極發文，且漲粉率與互動率高。 查看說明 追蹤數 642,055 互動率 0.64% 良好 觀看率 23.2% …" at bounding box center [585, 310] width 400 height 230
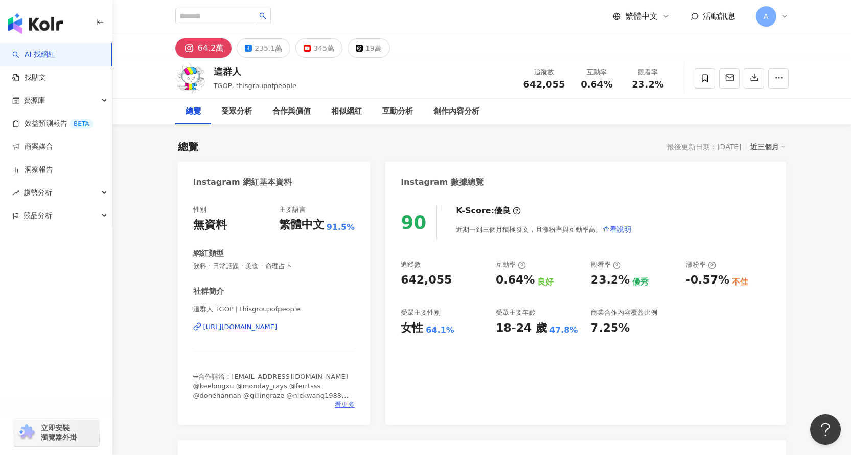
click at [345, 401] on span "看更多" at bounding box center [345, 404] width 20 height 9
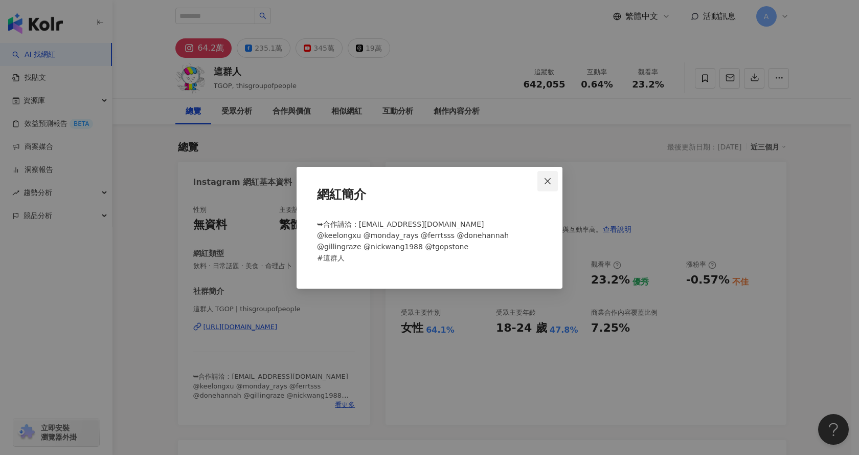
click at [547, 181] on icon "close" at bounding box center [547, 181] width 6 height 6
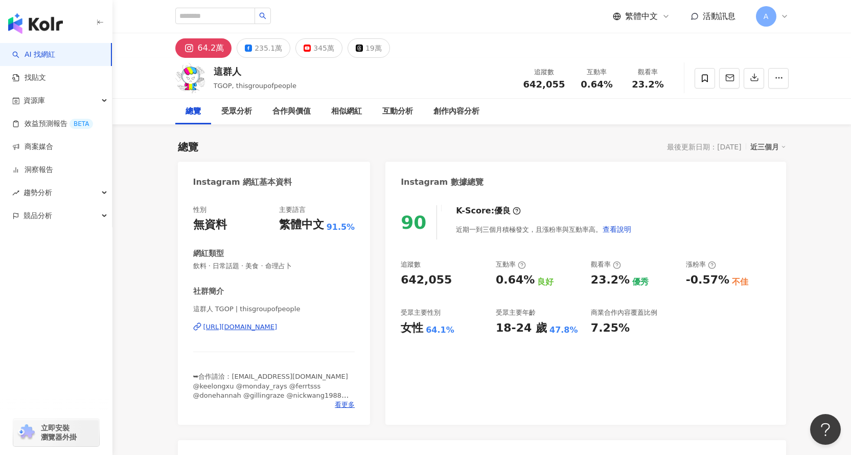
click at [259, 327] on div "https://www.instagram.com/thisgroupofpeople/" at bounding box center [240, 326] width 74 height 9
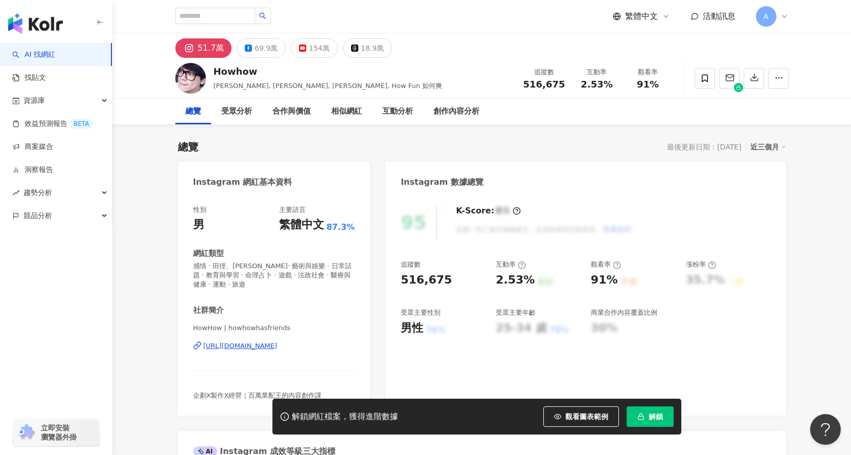
click at [654, 420] on span "解鎖" at bounding box center [656, 416] width 14 height 8
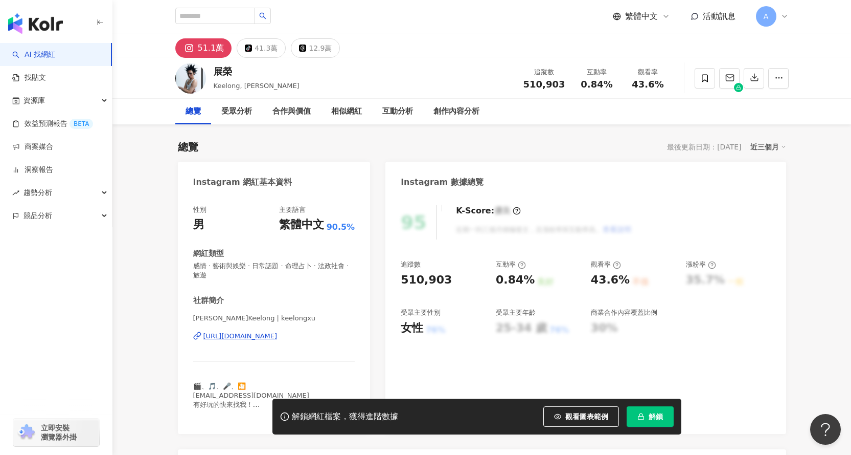
click at [650, 419] on span "解鎖" at bounding box center [656, 416] width 14 height 8
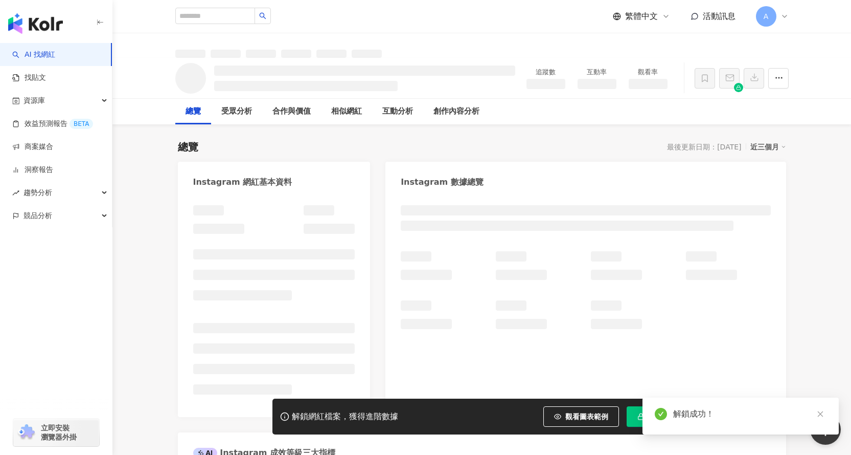
click at [819, 413] on icon "close" at bounding box center [821, 414] width 6 height 6
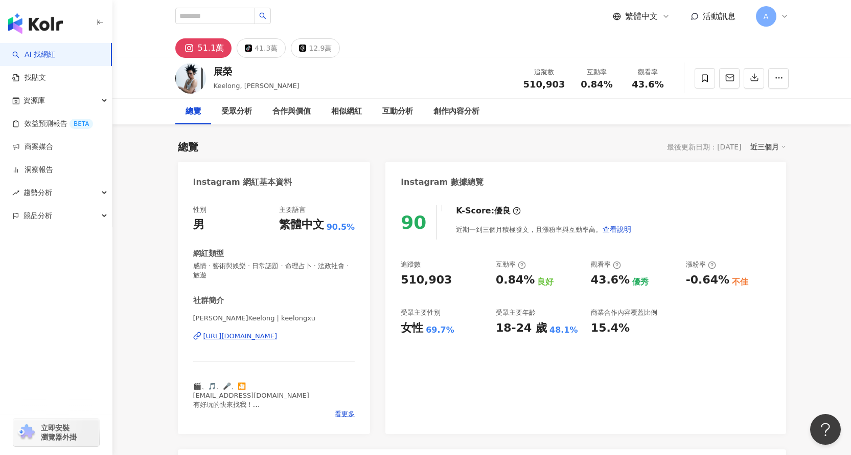
drag, startPoint x: 816, startPoint y: 324, endPoint x: 694, endPoint y: 290, distance: 127.4
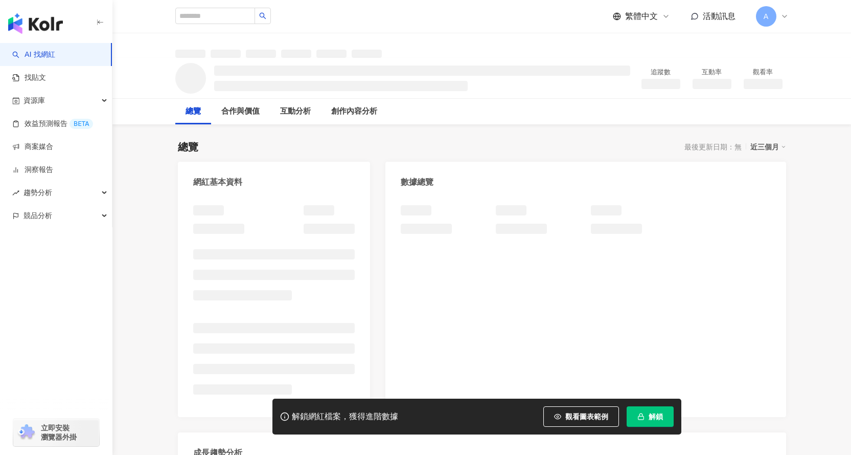
click at [655, 413] on span "解鎖" at bounding box center [656, 416] width 14 height 8
